Goal: Transaction & Acquisition: Obtain resource

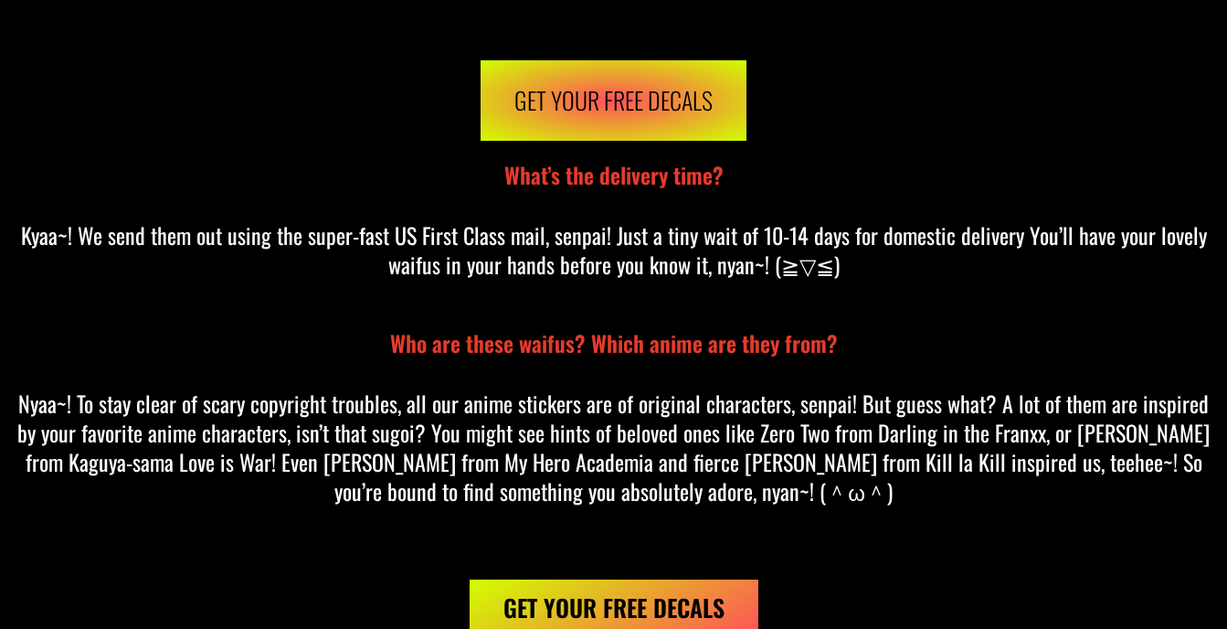
scroll to position [16108, 0]
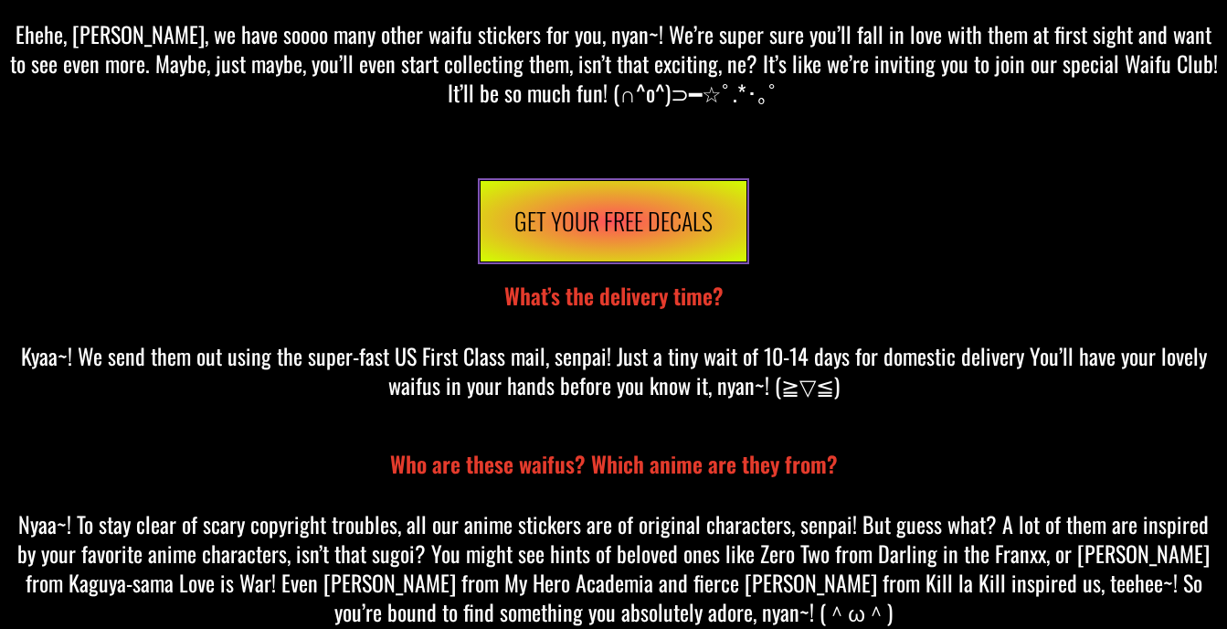
click at [609, 201] on span "Get Your Free Decals" at bounding box center [613, 221] width 198 height 48
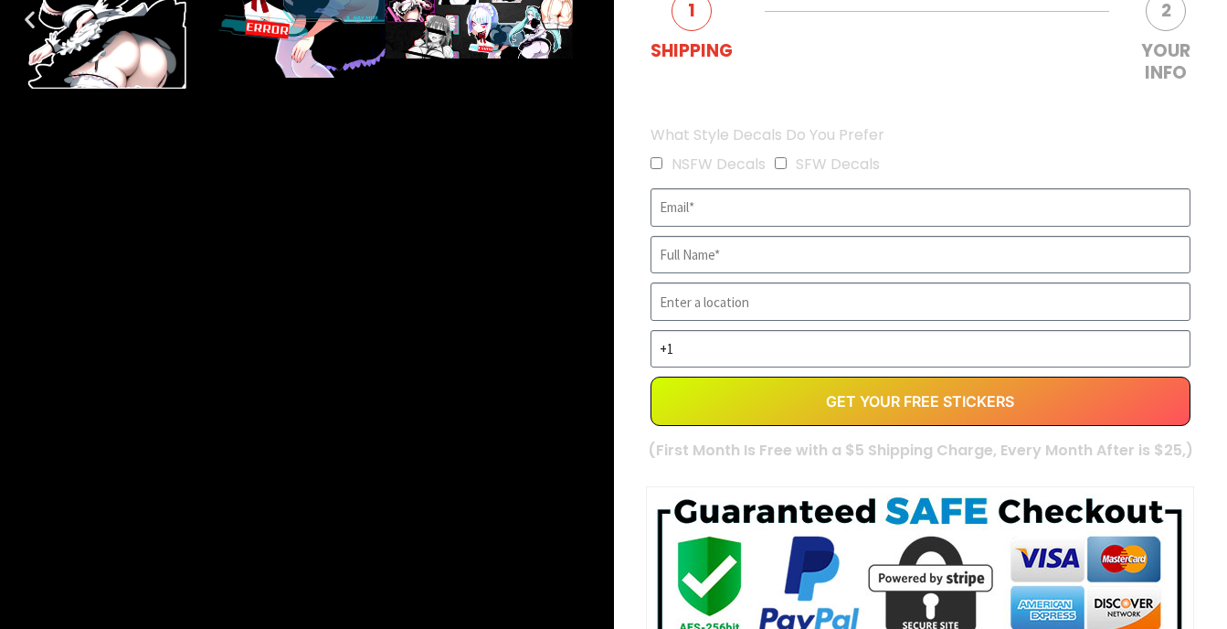
scroll to position [568, 0]
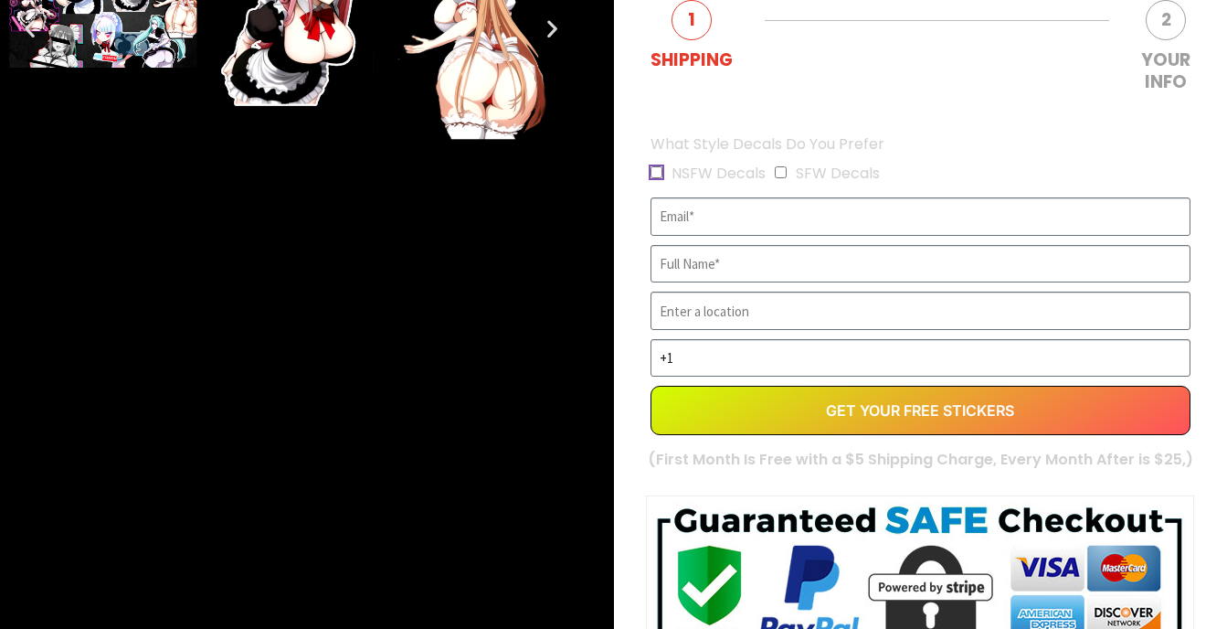
click at [661, 172] on input "NSFW Decals" at bounding box center [657, 172] width 12 height 12
checkbox input "true"
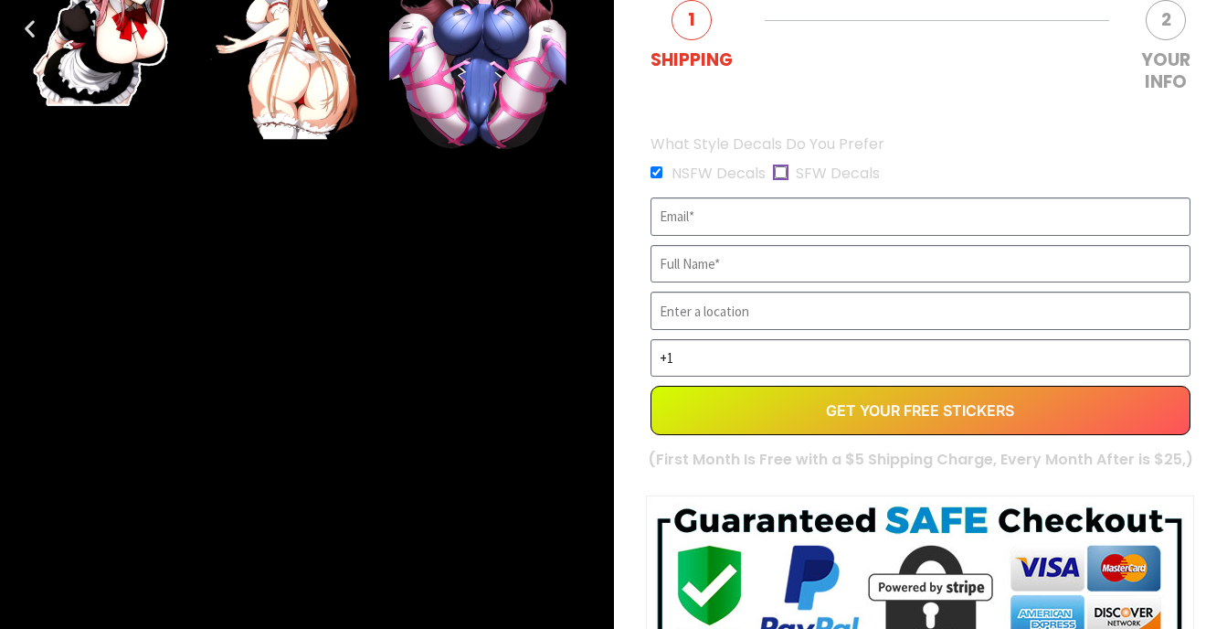
click at [782, 171] on input "SFW Decals" at bounding box center [781, 172] width 12 height 12
checkbox input "true"
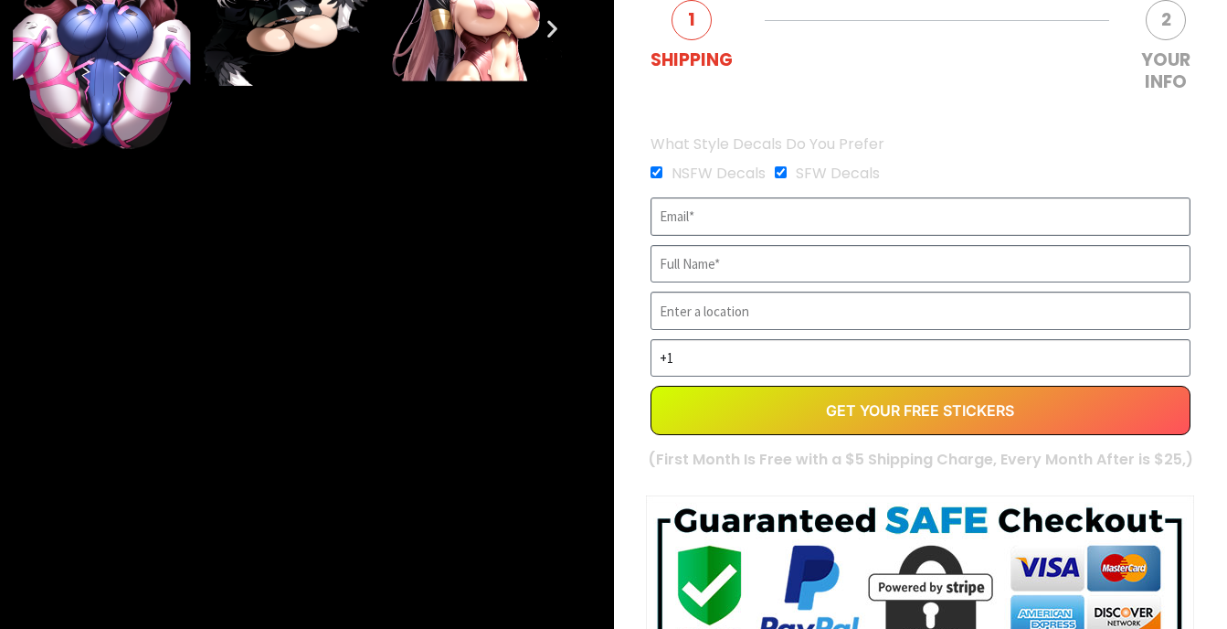
click at [759, 234] on input "EVERGREEN" at bounding box center [921, 216] width 541 height 38
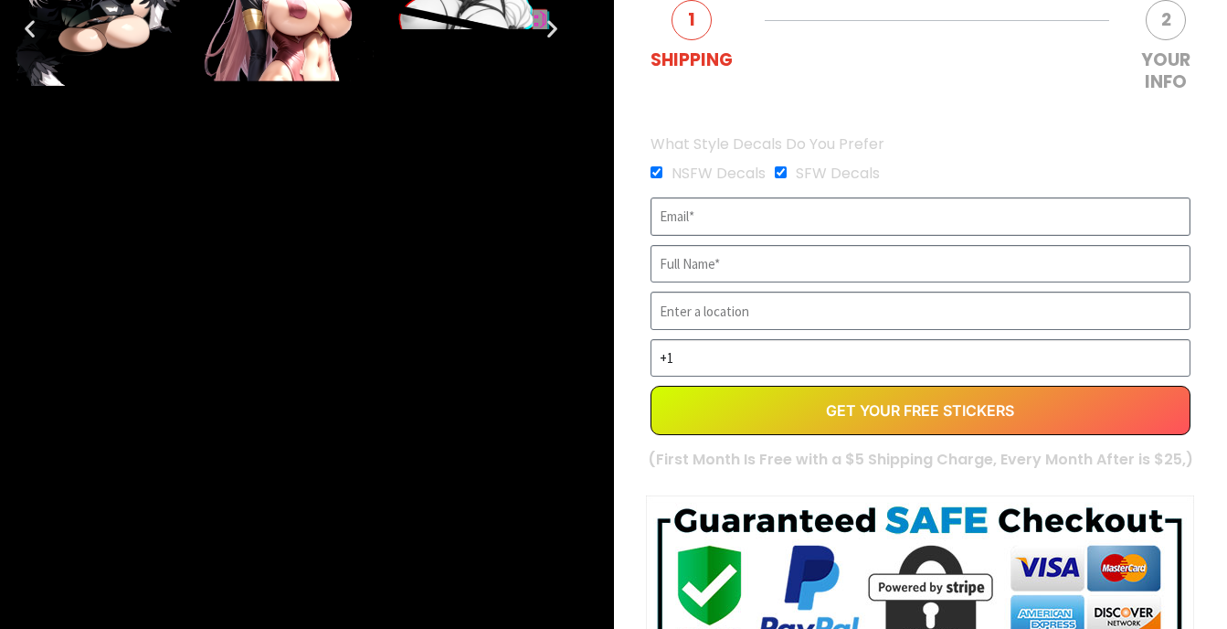
type input "[EMAIL_ADDRESS][DOMAIN_NAME]"
type input "[PERSON_NAME]"
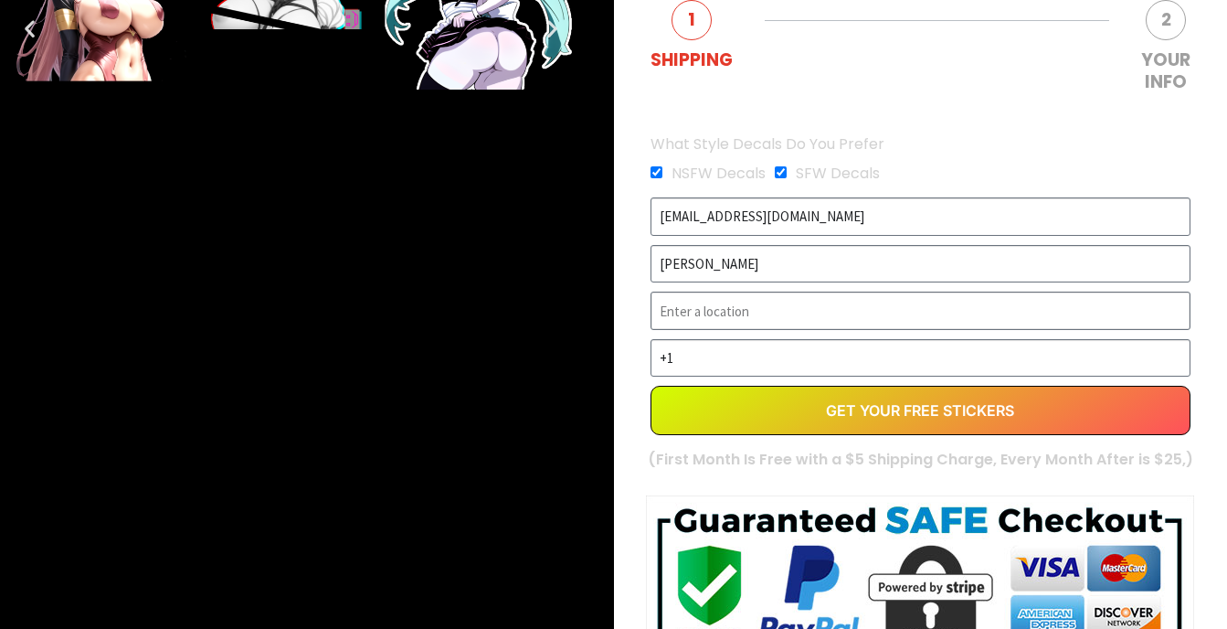
click at [765, 322] on input "EVERGREEN" at bounding box center [921, 310] width 541 height 38
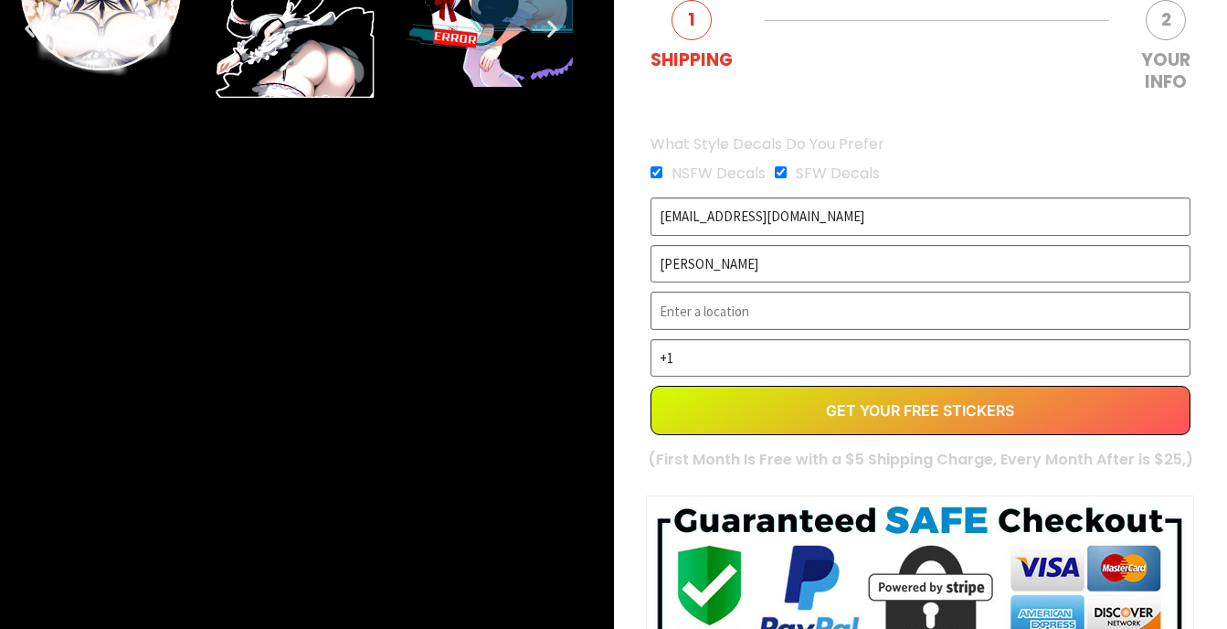
type input "k"
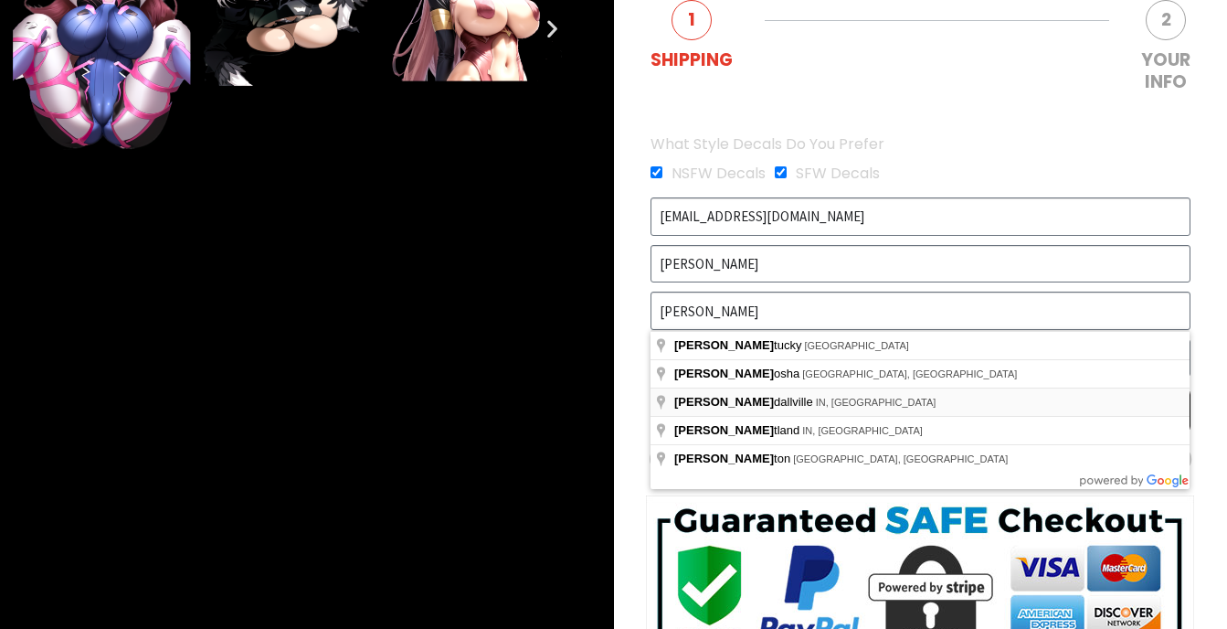
type input "[GEOGRAPHIC_DATA], [GEOGRAPHIC_DATA], [GEOGRAPHIC_DATA]"
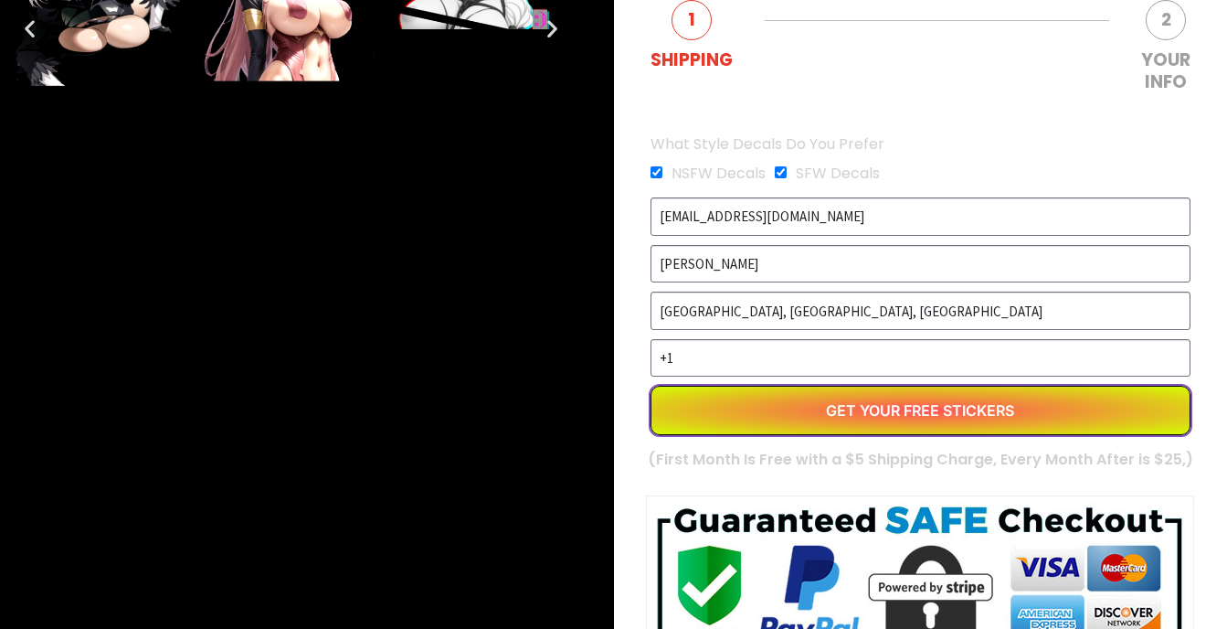
click at [761, 400] on button "Get Your Free Stickers" at bounding box center [921, 410] width 541 height 49
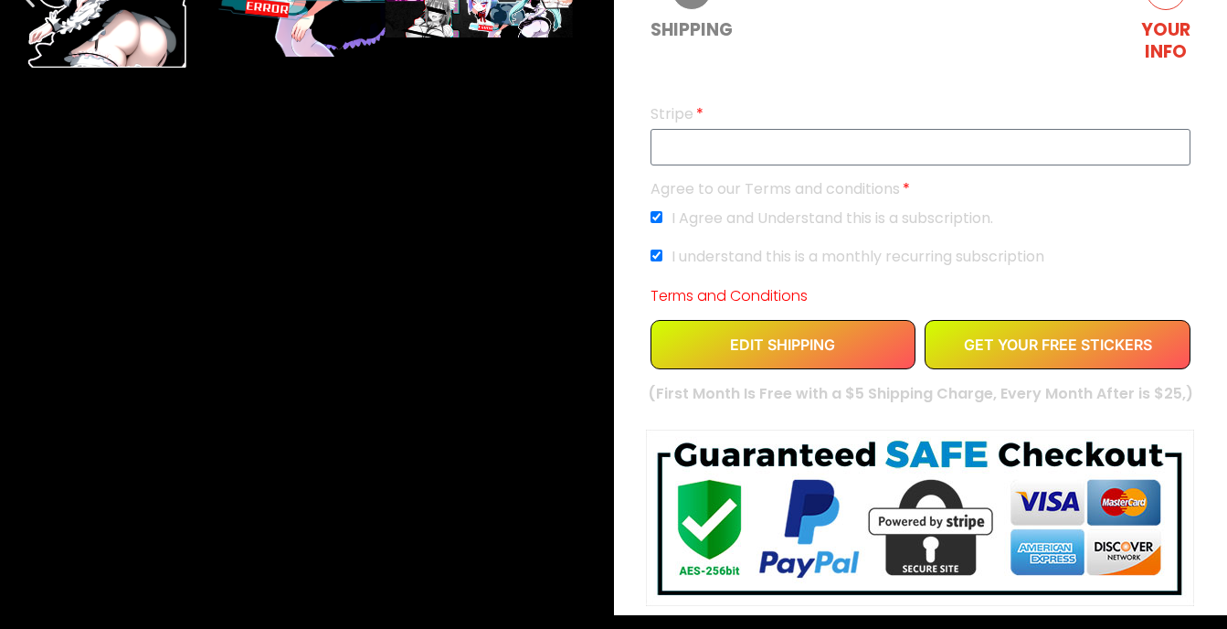
scroll to position [596, 0]
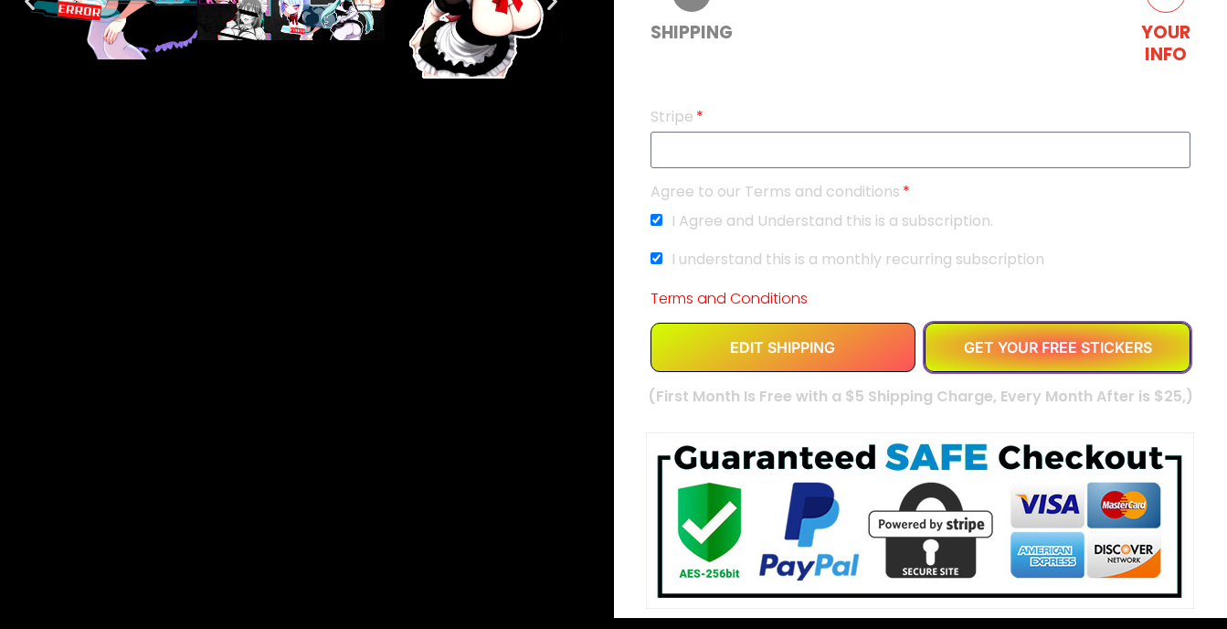
click at [1013, 348] on span "GET YOUR FREE STICKERS" at bounding box center [1058, 347] width 188 height 15
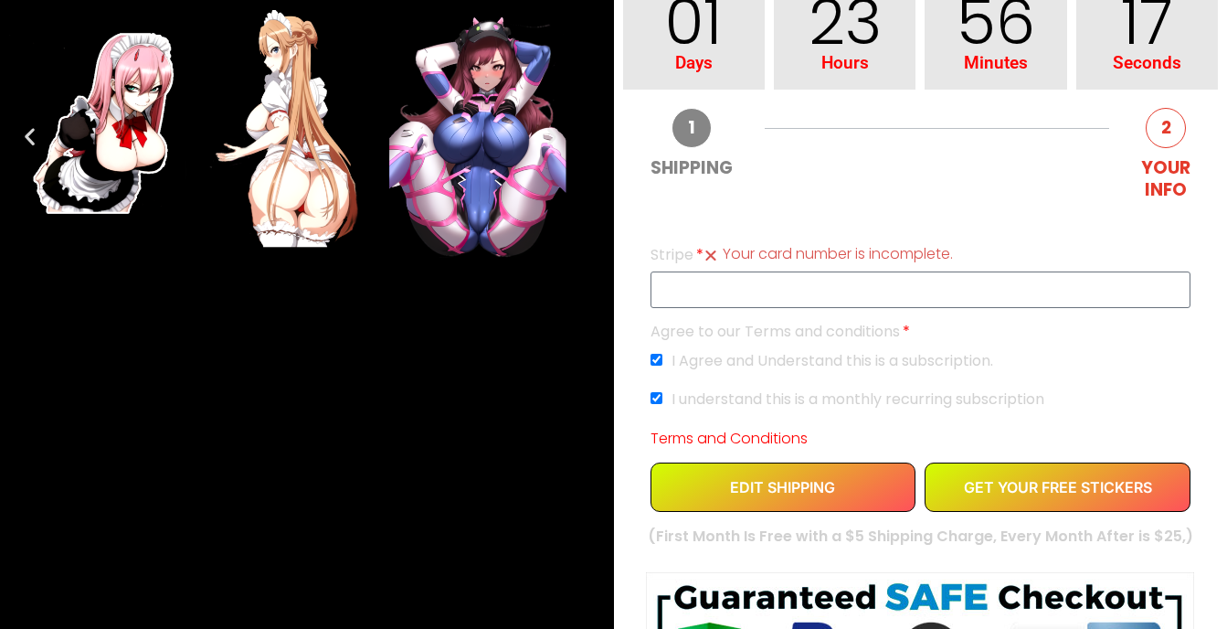
scroll to position [0, 0]
